Goal: Task Accomplishment & Management: Manage account settings

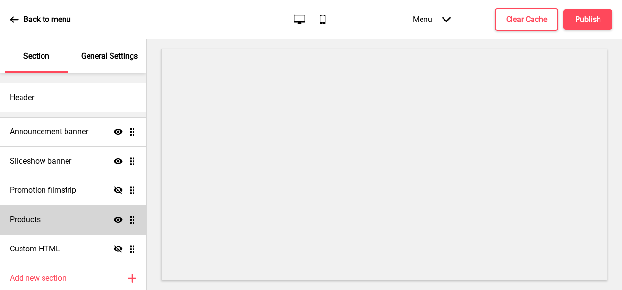
click at [42, 233] on div "Products Show Drag" at bounding box center [73, 219] width 146 height 29
select select "list"
select select "side"
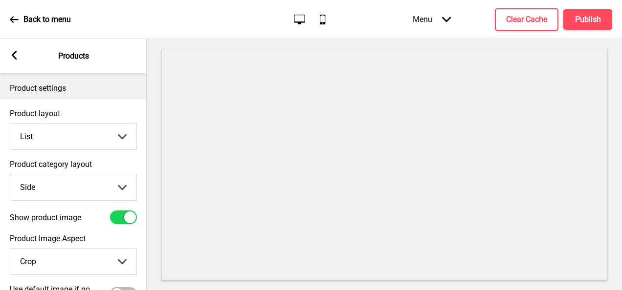
click at [50, 254] on select "Crop Natural" at bounding box center [73, 262] width 126 height 26
click at [86, 184] on select "Top Side" at bounding box center [73, 187] width 126 height 26
click at [84, 171] on div "Product category layout Side Top Side Arrow down" at bounding box center [73, 180] width 127 height 41
click at [89, 166] on label "Product category layout" at bounding box center [73, 164] width 127 height 9
click at [89, 174] on select "Top Side" at bounding box center [73, 187] width 126 height 26
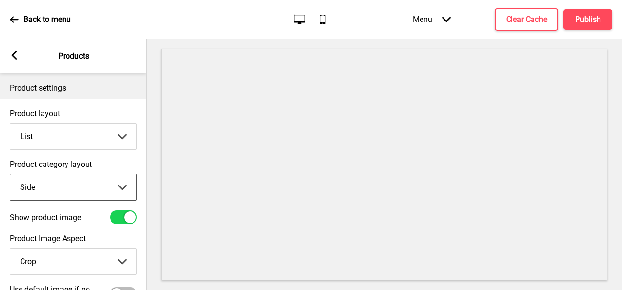
click at [90, 126] on select "Grid List" at bounding box center [73, 137] width 126 height 26
click at [102, 76] on div "Product settings" at bounding box center [73, 85] width 147 height 25
click at [13, 52] on rect at bounding box center [14, 55] width 9 height 9
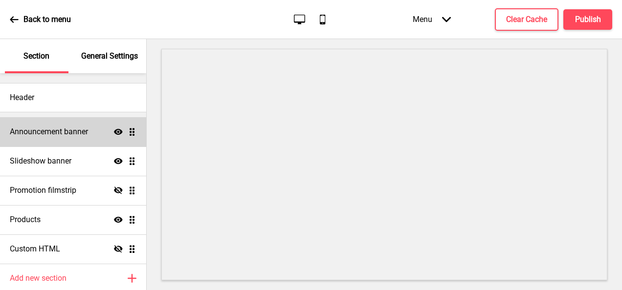
click at [40, 136] on h4 "Announcement banner" at bounding box center [49, 132] width 78 height 11
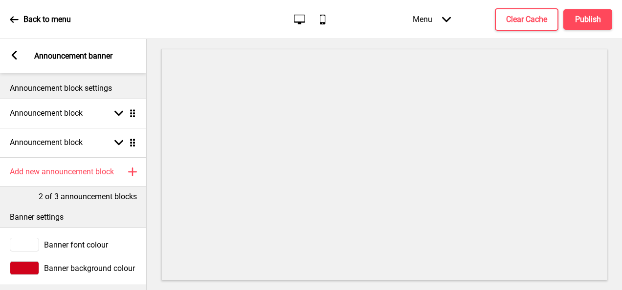
click at [19, 63] on div "Arrow left Announcement banner" at bounding box center [73, 56] width 147 height 34
click at [18, 54] on rect at bounding box center [14, 55] width 9 height 9
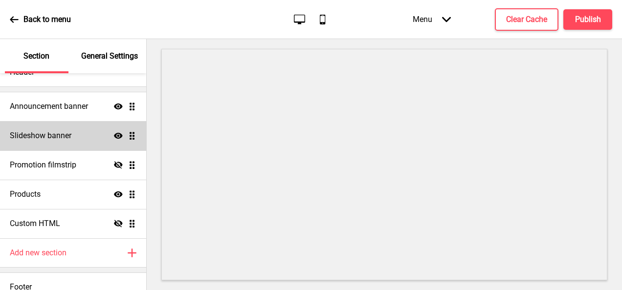
scroll to position [37, 0]
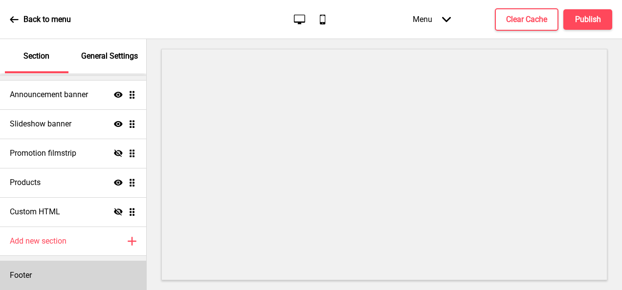
click at [8, 267] on div "Footer" at bounding box center [73, 275] width 146 height 29
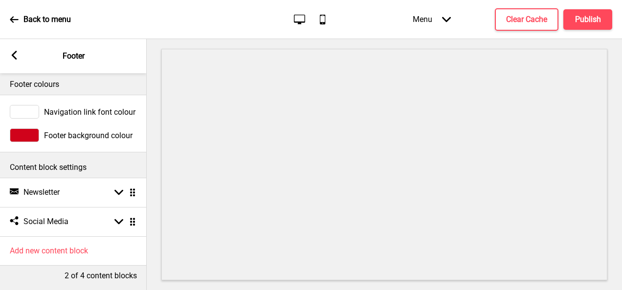
scroll to position [0, 0]
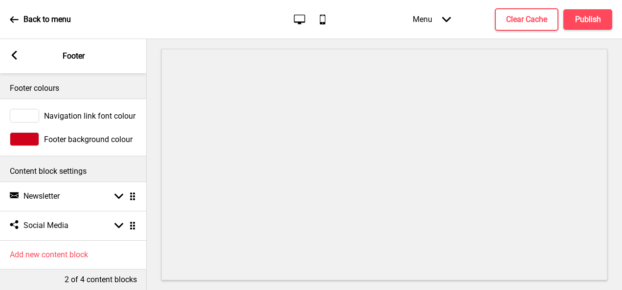
click at [27, 49] on div "Arrow left Footer" at bounding box center [73, 56] width 147 height 34
click at [16, 16] on icon at bounding box center [14, 19] width 9 height 9
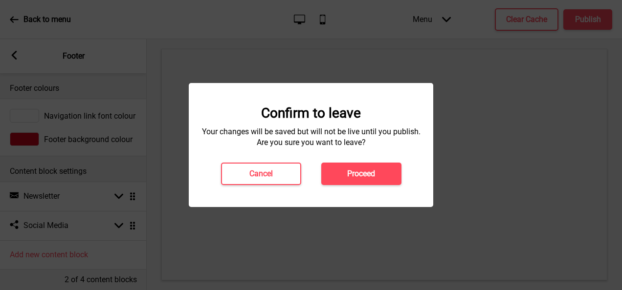
click at [350, 183] on button "Proceed" at bounding box center [361, 174] width 80 height 22
